Goal: Find specific page/section: Find specific page/section

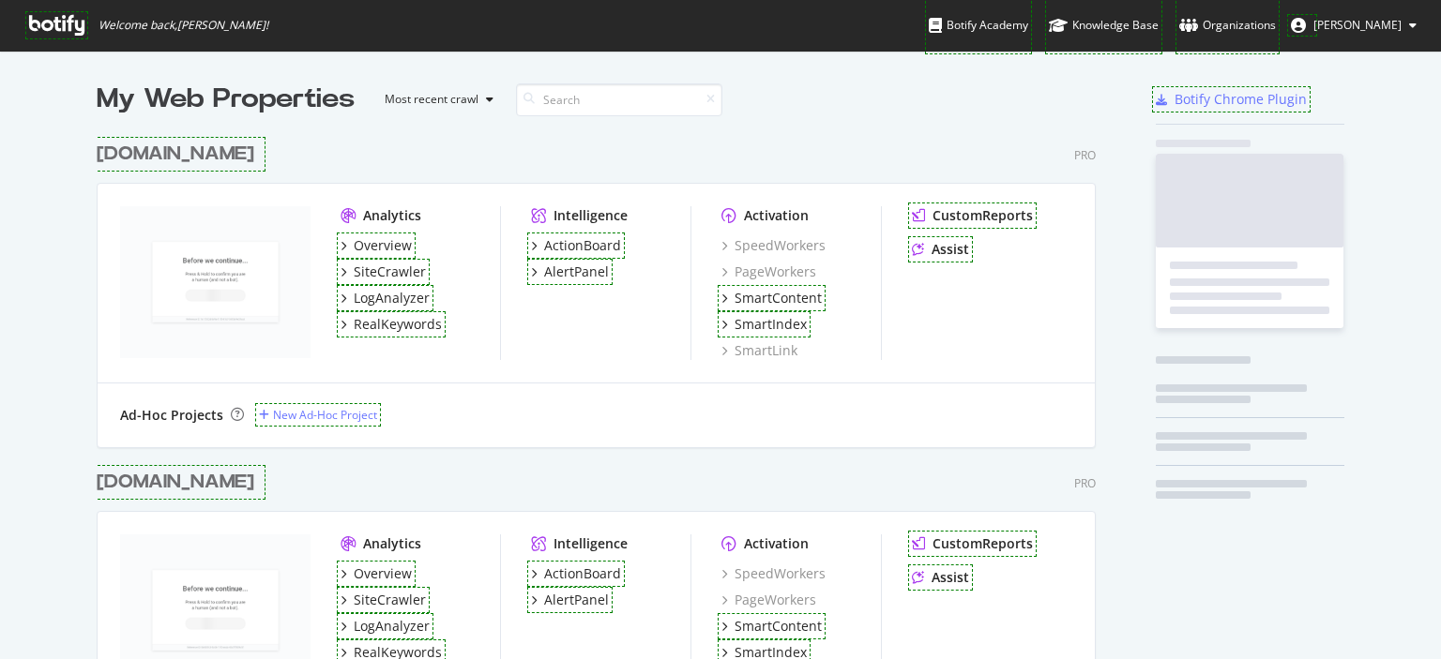
scroll to position [645, 1412]
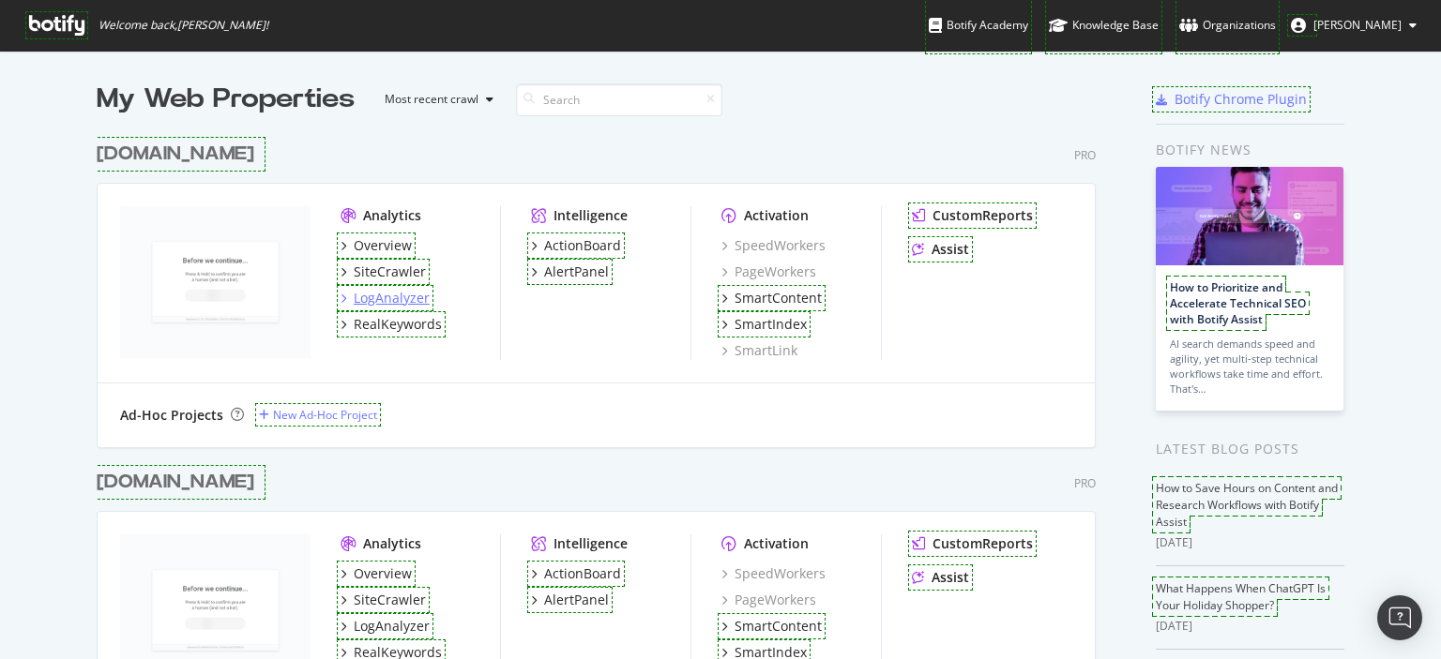
click at [408, 299] on div "LogAnalyzer" at bounding box center [392, 298] width 76 height 19
